Goal: Task Accomplishment & Management: Manage account settings

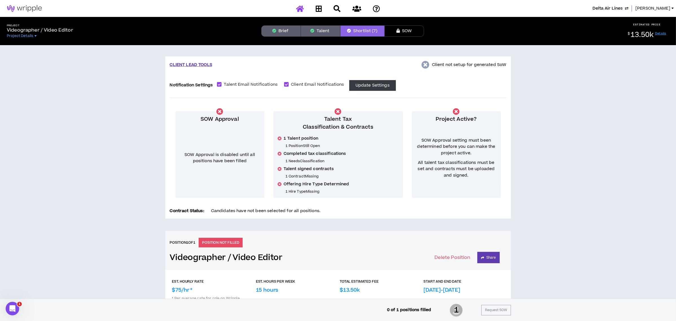
click at [298, 7] on icon at bounding box center [300, 8] width 8 height 7
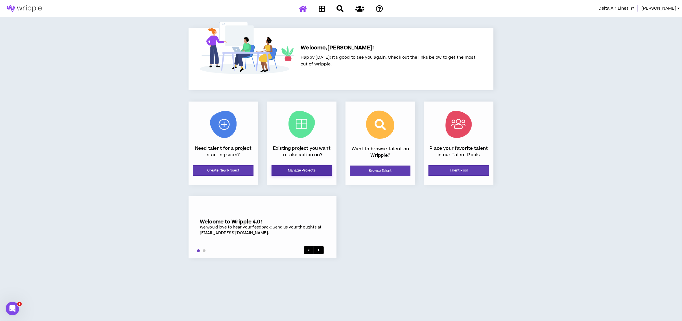
click at [302, 172] on link "Manage Projects" at bounding box center [302, 170] width 60 height 10
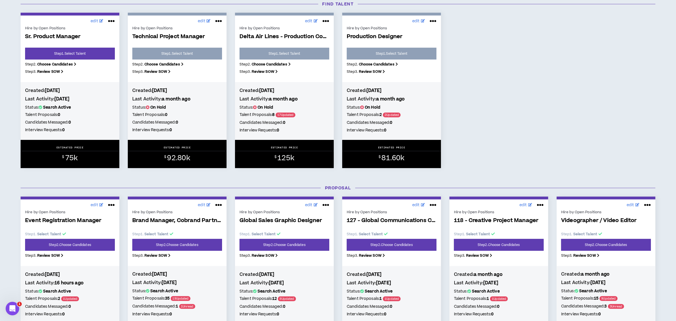
scroll to position [188, 0]
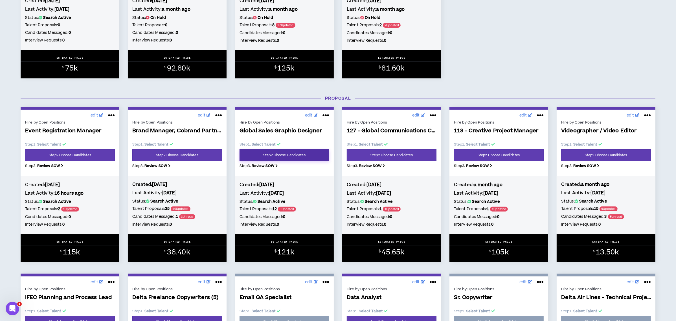
click at [291, 150] on link "Step 2 . Choose Candidates" at bounding box center [285, 155] width 90 height 12
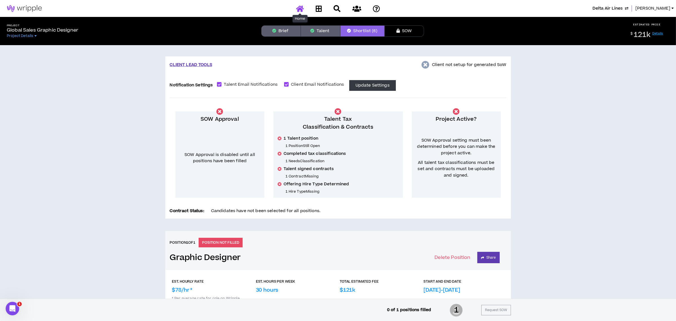
click at [301, 6] on icon at bounding box center [300, 8] width 8 height 7
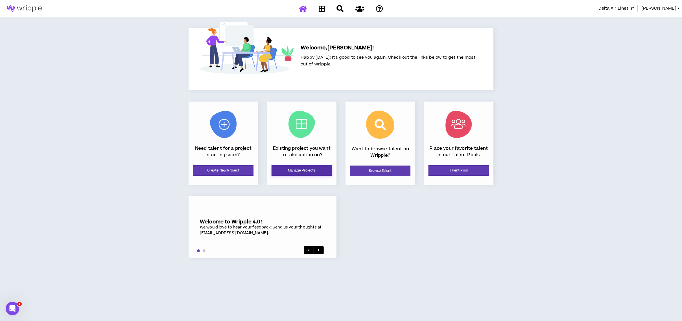
click at [317, 168] on link "Manage Projects" at bounding box center [302, 170] width 60 height 10
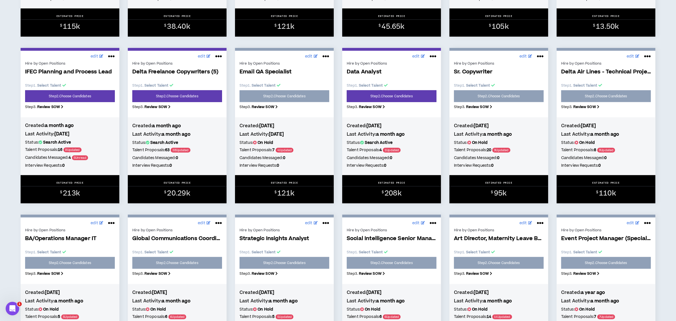
scroll to position [226, 0]
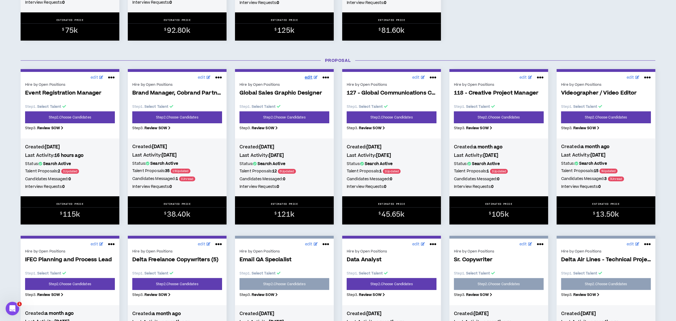
click at [307, 77] on span "edit" at bounding box center [309, 78] width 8 height 6
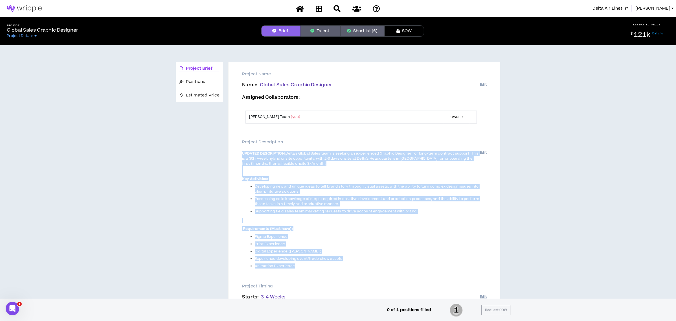
drag, startPoint x: 242, startPoint y: 152, endPoint x: 295, endPoint y: 265, distance: 125.3
click at [295, 265] on span "UPDATED DESCRIPTION: Delta's Global Sales team is seeking an experienced Graphi…" at bounding box center [361, 209] width 238 height 118
copy span "UPDATED DESCRIPTION: Delta's Global Sales team is seeking an experienced Graphi…"
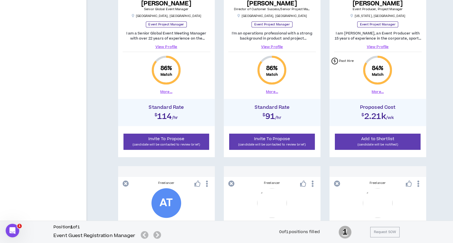
scroll to position [414, 0]
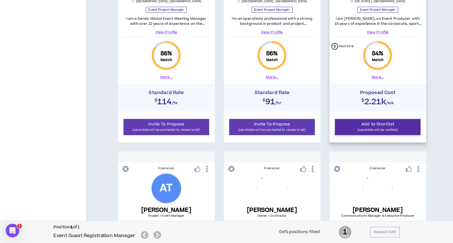
click at [357, 125] on button "Add to Shortlist (candidate will be notified)" at bounding box center [378, 127] width 86 height 16
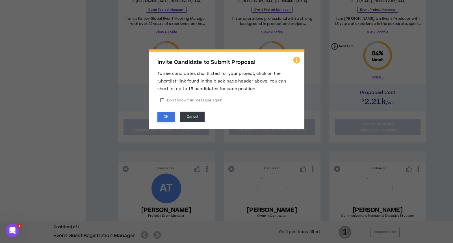
click at [166, 113] on button "OK" at bounding box center [165, 117] width 17 height 10
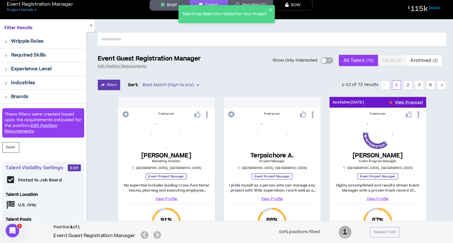
scroll to position [0, 0]
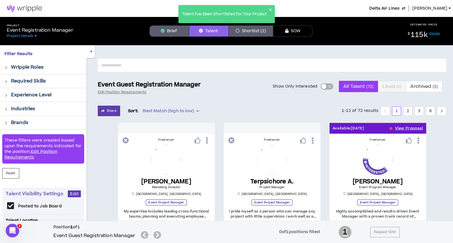
click at [324, 85] on div "button" at bounding box center [323, 86] width 5 height 5
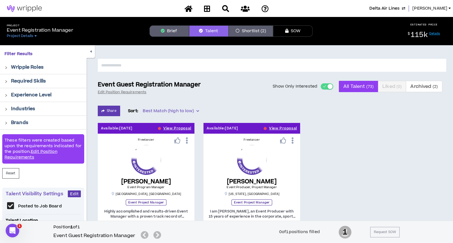
click at [384, 7] on span "Delta Air Lines" at bounding box center [384, 8] width 30 height 6
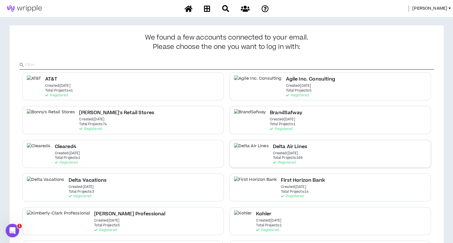
click at [273, 149] on h2 "Delta Air Lines" at bounding box center [290, 147] width 34 height 8
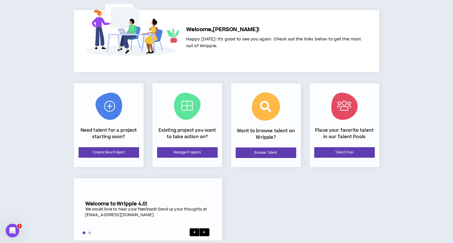
scroll to position [27, 0]
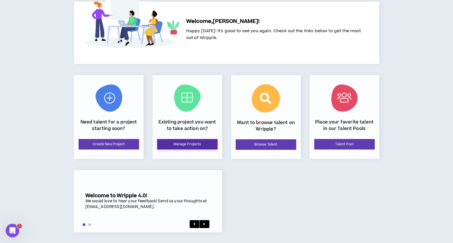
click at [204, 142] on link "Manage Projects" at bounding box center [187, 144] width 60 height 10
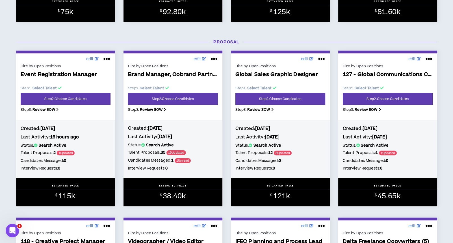
scroll to position [263, 0]
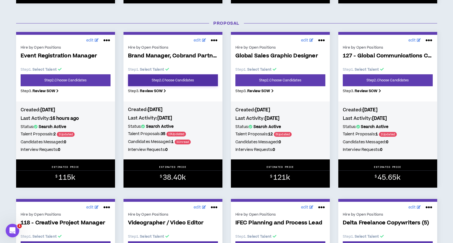
click at [198, 81] on link "Step 2 . Choose Candidates" at bounding box center [173, 80] width 90 height 12
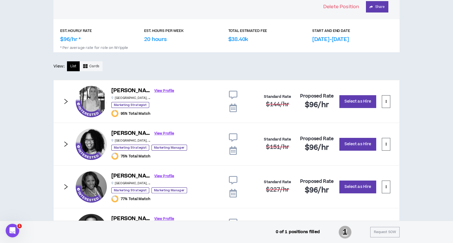
scroll to position [222, 0]
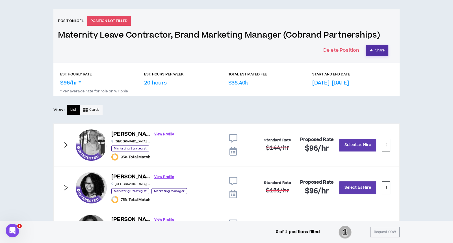
click at [368, 50] on button "Share" at bounding box center [377, 50] width 22 height 11
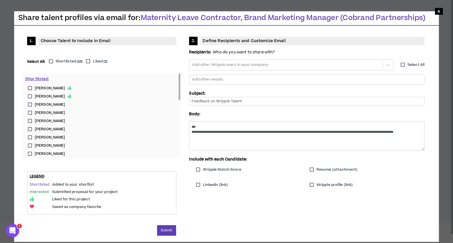
click at [49, 59] on label "Shortlisted ( 10 )" at bounding box center [64, 61] width 37 height 5
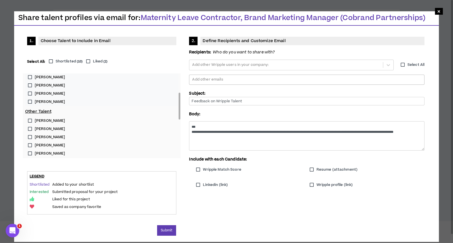
click at [204, 79] on div at bounding box center [306, 79] width 230 height 8
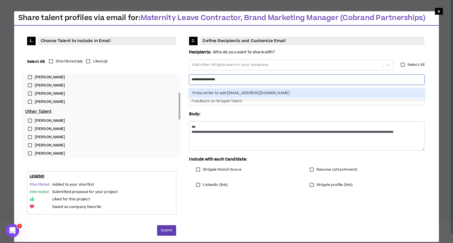
type input "**********"
click at [203, 93] on div "Press enter to add lauren@wripple.com" at bounding box center [306, 93] width 235 height 10
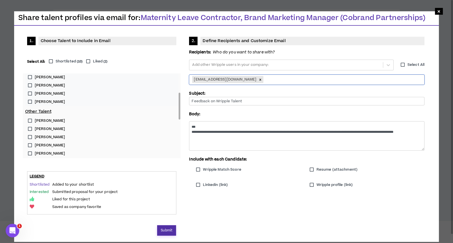
click at [169, 228] on button "Submit" at bounding box center [166, 230] width 19 height 10
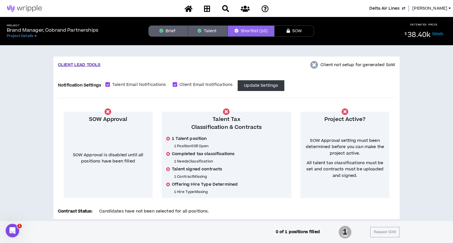
click at [217, 32] on button "Talent" at bounding box center [208, 30] width 40 height 11
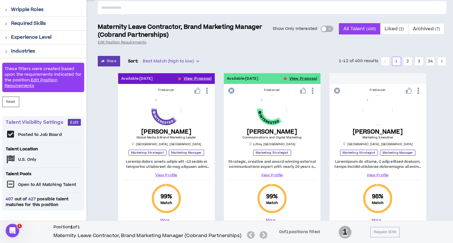
scroll to position [75, 0]
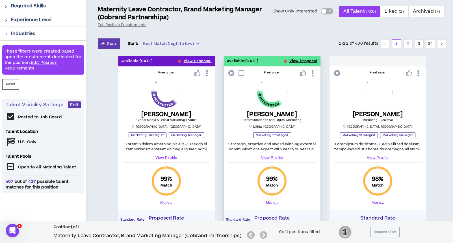
click at [296, 59] on button "View Proposal" at bounding box center [303, 61] width 28 height 11
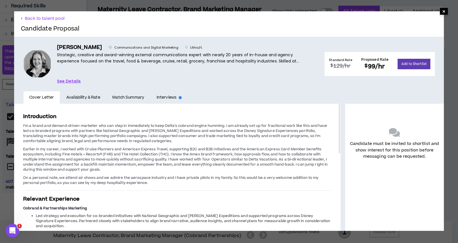
click at [442, 11] on span "×" at bounding box center [443, 11] width 3 height 7
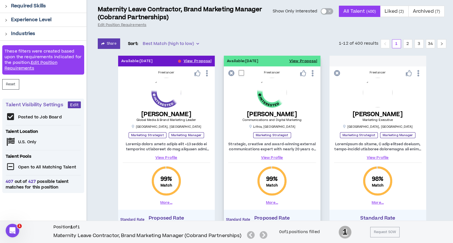
click at [272, 156] on link "View Profile" at bounding box center [272, 157] width 88 height 5
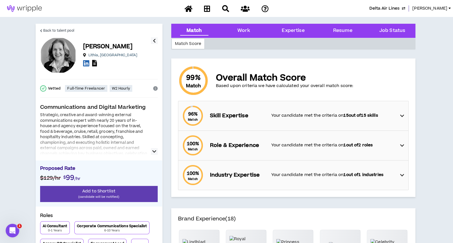
click at [94, 64] on icon at bounding box center [94, 63] width 5 height 6
click at [66, 30] on span "Back to talent pool" at bounding box center [58, 30] width 31 height 5
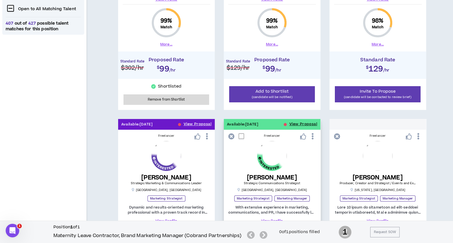
scroll to position [263, 0]
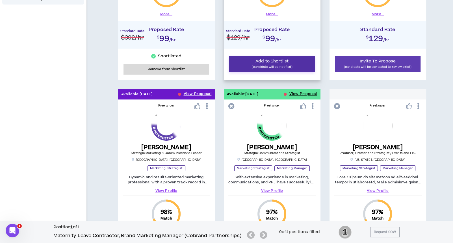
click at [276, 63] on span "Add to Shortlist" at bounding box center [271, 61] width 33 height 6
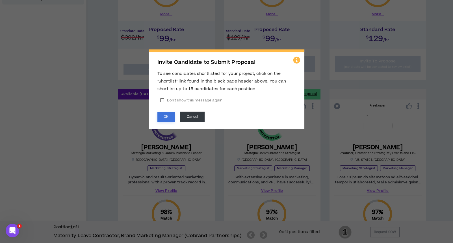
click at [165, 115] on button "OK" at bounding box center [165, 117] width 17 height 10
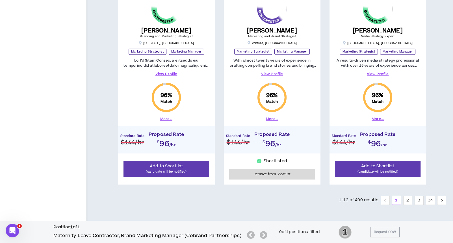
scroll to position [709, 0]
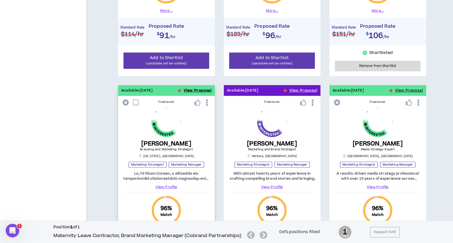
click at [185, 88] on button "View Proposal" at bounding box center [198, 90] width 28 height 11
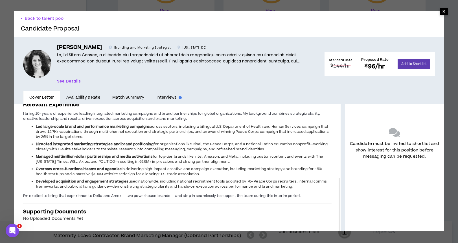
click at [442, 11] on span "×" at bounding box center [443, 11] width 3 height 7
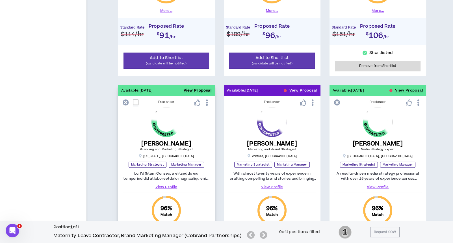
click at [193, 88] on button "View Proposal" at bounding box center [198, 90] width 28 height 11
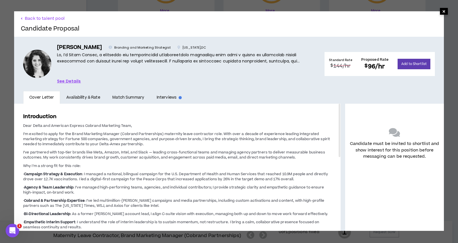
click at [441, 11] on span "×" at bounding box center [444, 11] width 8 height 7
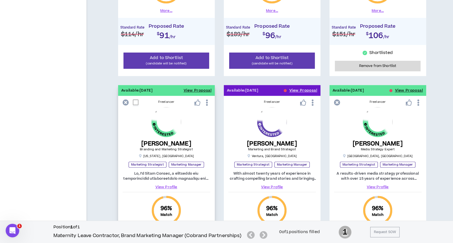
click at [169, 186] on link "View Profile" at bounding box center [167, 186] width 88 height 5
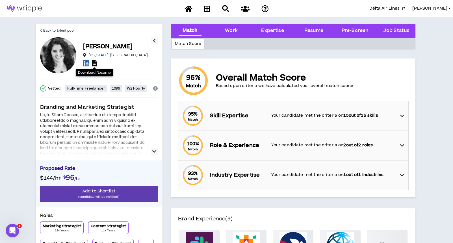
click at [95, 64] on icon at bounding box center [94, 63] width 5 height 6
click at [49, 28] on span "Back to talent pool" at bounding box center [58, 30] width 31 height 5
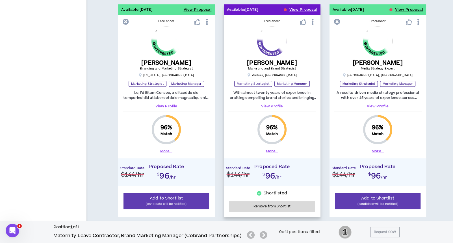
scroll to position [822, 0]
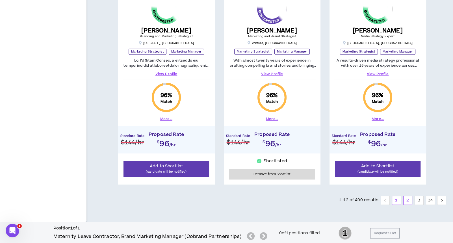
click at [405, 198] on link "2" at bounding box center [407, 200] width 8 height 8
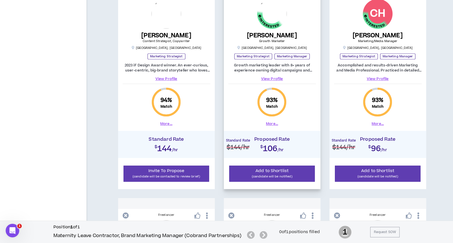
scroll to position [559, 0]
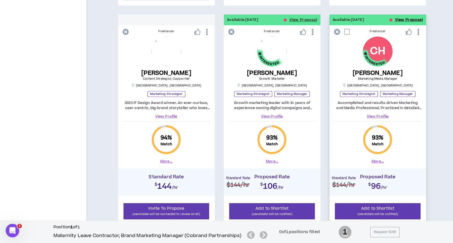
click at [401, 18] on button "View Proposal" at bounding box center [409, 19] width 28 height 11
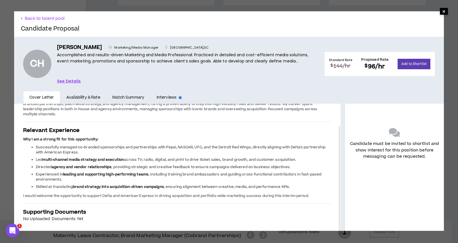
click at [440, 11] on span "×" at bounding box center [444, 11] width 8 height 7
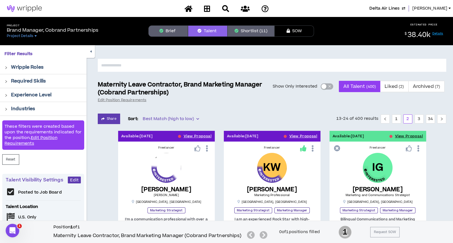
click at [255, 29] on button "Shortlist (11)" at bounding box center [250, 30] width 47 height 11
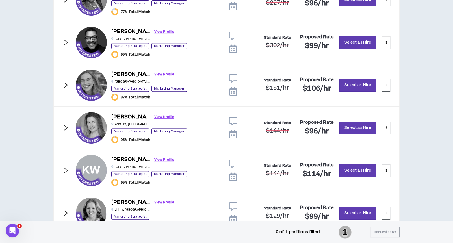
scroll to position [226, 0]
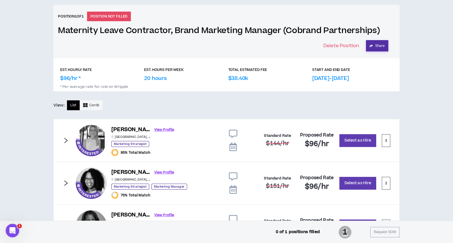
click at [374, 45] on button "Share" at bounding box center [377, 45] width 22 height 11
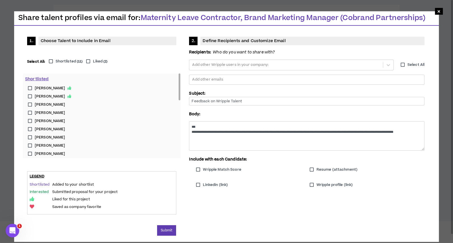
click at [51, 59] on label "Shortlisted ( 11 )" at bounding box center [64, 61] width 37 height 5
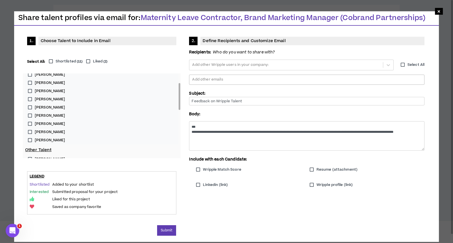
click at [208, 77] on div at bounding box center [306, 79] width 230 height 8
click at [204, 99] on input "Feedback on Wripple Talent" at bounding box center [306, 101] width 235 height 8
click at [205, 79] on div at bounding box center [306, 79] width 230 height 8
type input "**********"
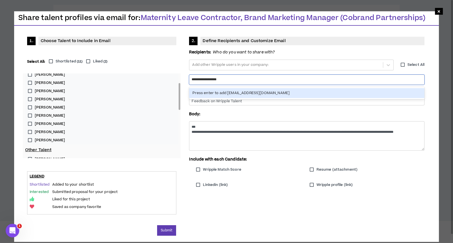
click at [239, 91] on div "Press enter to add lauren@wripple.com" at bounding box center [306, 93] width 235 height 10
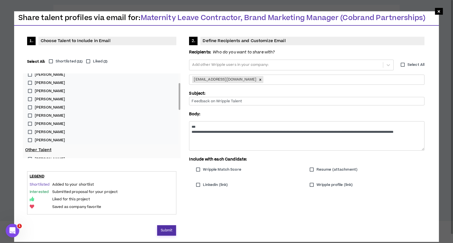
click at [171, 230] on button "Submit" at bounding box center [166, 230] width 19 height 10
